Goal: Navigation & Orientation: Understand site structure

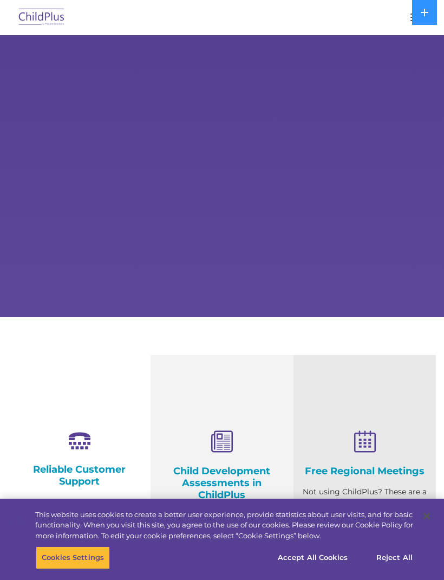
select select "MEDIUM"
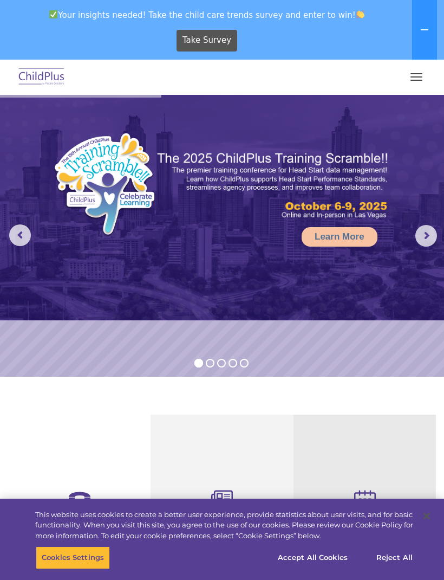
click at [411, 81] on button "button" at bounding box center [416, 76] width 23 height 17
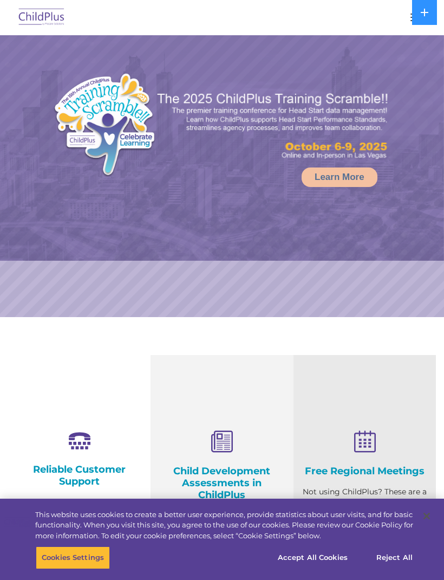
select select "MEDIUM"
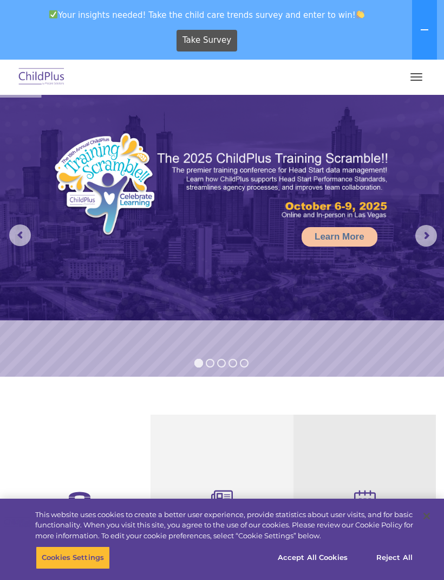
click at [38, 77] on img at bounding box center [41, 76] width 51 height 25
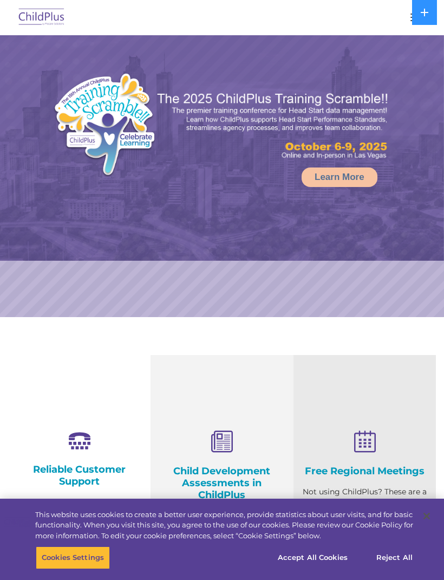
select select "MEDIUM"
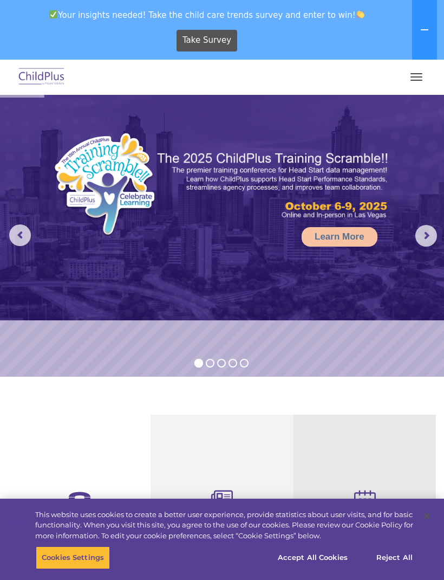
click at [421, 73] on span "button" at bounding box center [417, 73] width 12 height 1
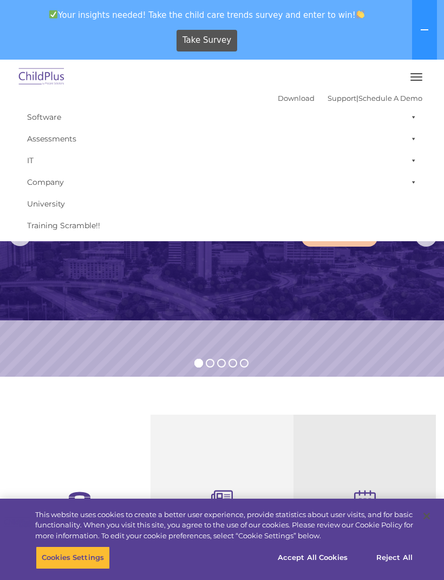
click at [42, 118] on link "Software" at bounding box center [222, 117] width 401 height 22
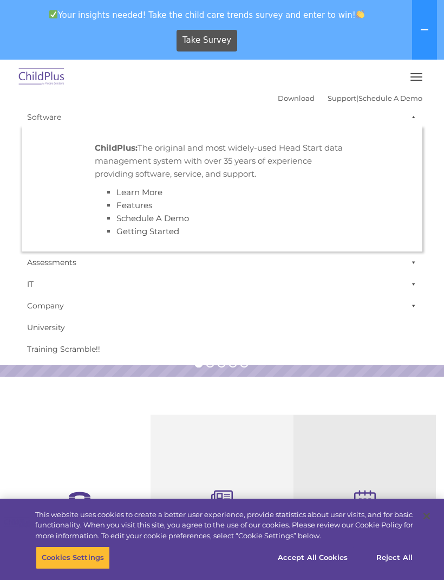
click at [164, 287] on link "IT" at bounding box center [222, 284] width 401 height 22
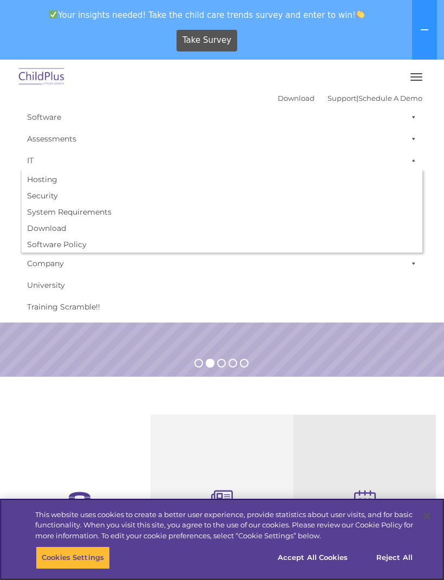
click at [314, 558] on button "Accept All Cookies" at bounding box center [313, 557] width 82 height 23
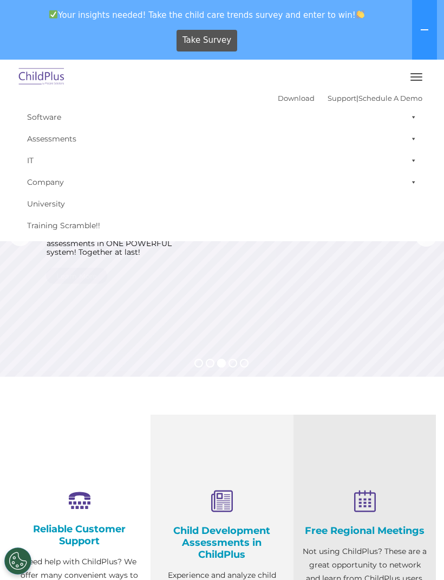
click at [38, 77] on img at bounding box center [41, 76] width 51 height 25
click at [30, 68] on img at bounding box center [41, 76] width 51 height 25
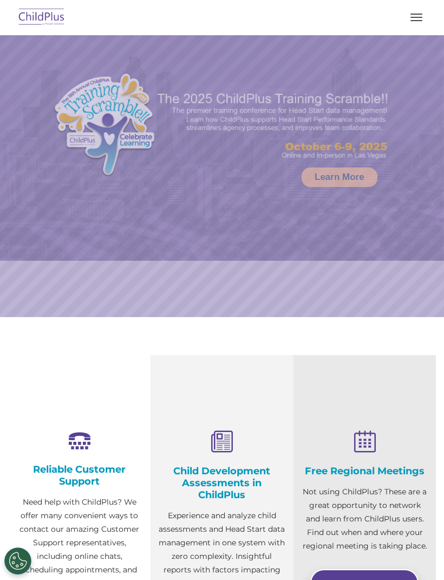
select select "MEDIUM"
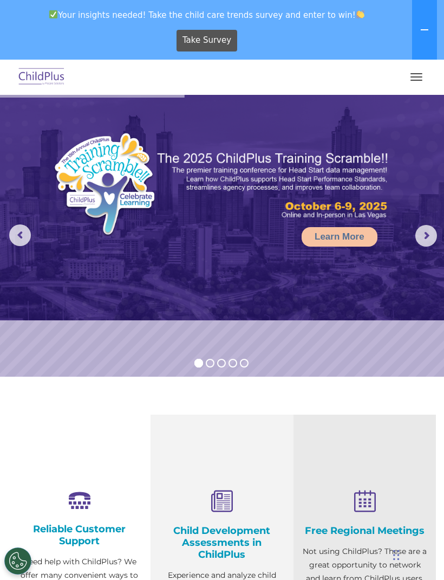
click at [418, 76] on span "button" at bounding box center [417, 76] width 12 height 1
